Goal: Task Accomplishment & Management: Use online tool/utility

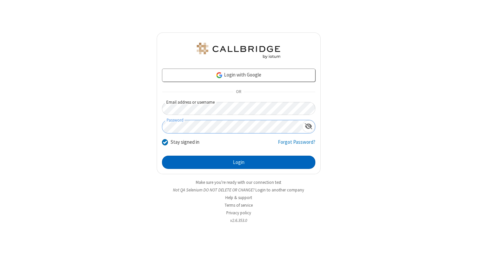
click at [238, 162] on button "Login" at bounding box center [238, 162] width 153 height 13
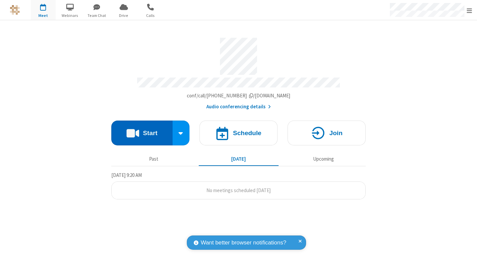
click at [142, 130] on button "Start" at bounding box center [141, 132] width 61 height 25
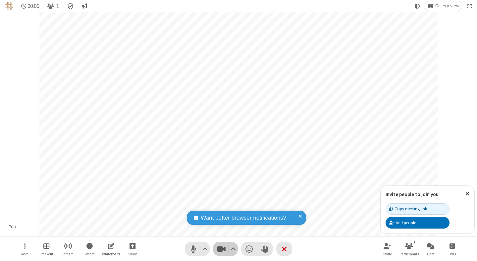
click at [221, 249] on span "Stop video (⌘+Shift+V)" at bounding box center [221, 249] width 10 height 10
click at [221, 249] on span "Start video (⌘+Shift+V)" at bounding box center [221, 249] width 10 height 10
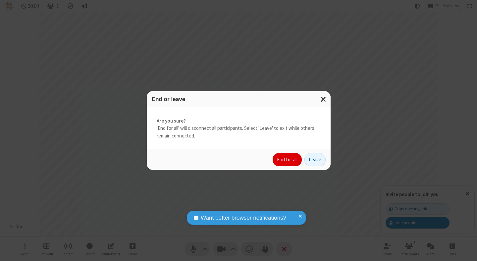
click at [287, 159] on button "End for all" at bounding box center [286, 159] width 29 height 13
